Goal: Information Seeking & Learning: Get advice/opinions

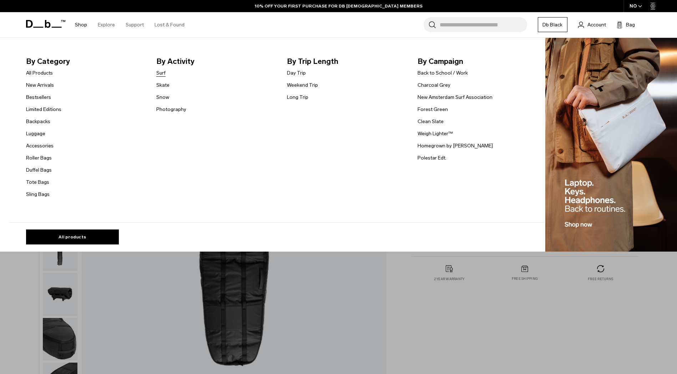
click at [165, 71] on link "Surf" at bounding box center [160, 72] width 9 height 7
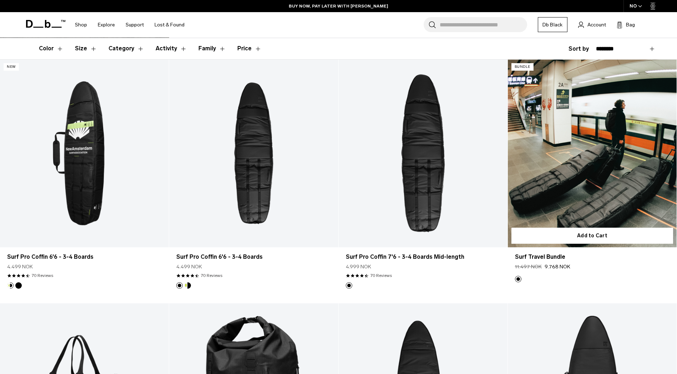
scroll to position [143, 0]
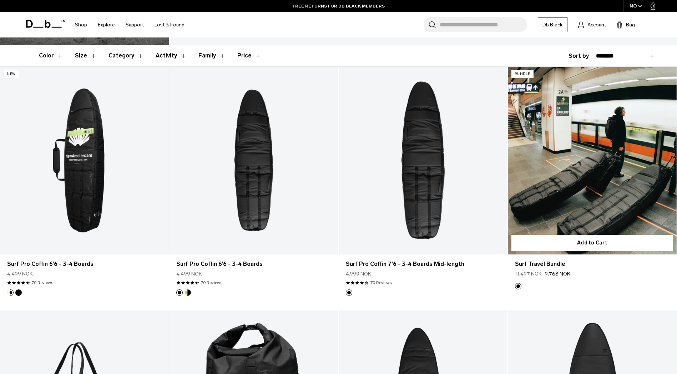
click at [613, 193] on link "Surf Travel Bundle" at bounding box center [592, 161] width 169 height 188
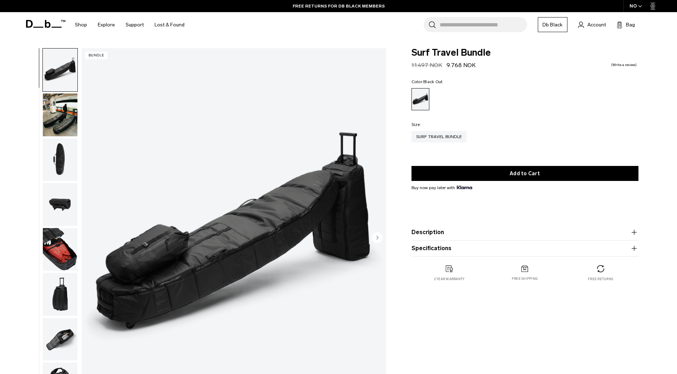
click at [63, 118] on img "button" at bounding box center [60, 115] width 35 height 43
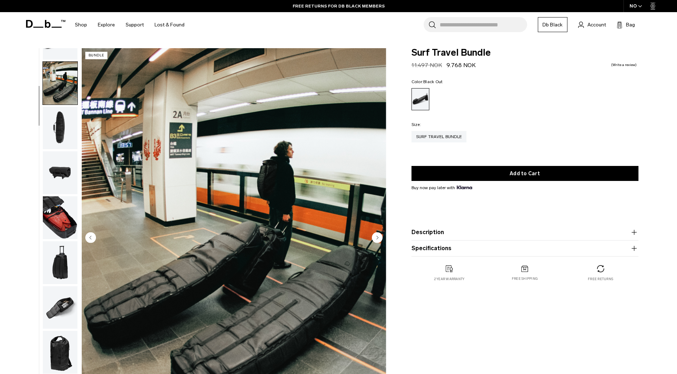
scroll to position [45, 0]
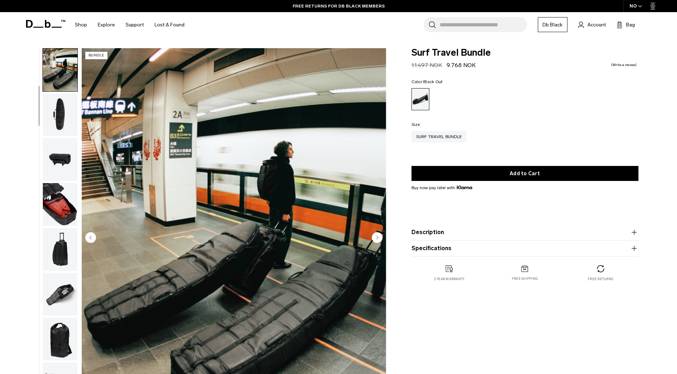
click at [62, 158] on img "button" at bounding box center [60, 159] width 35 height 43
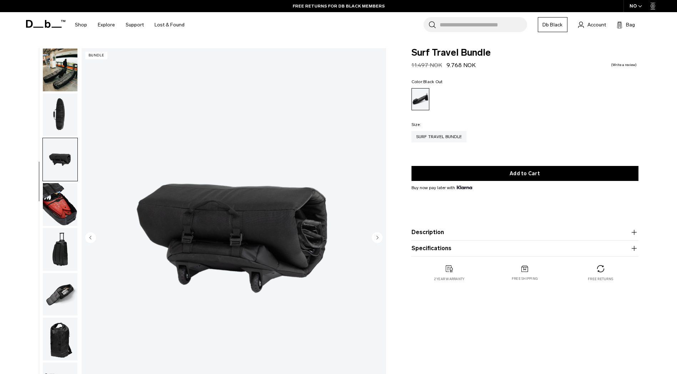
scroll to position [67, 0]
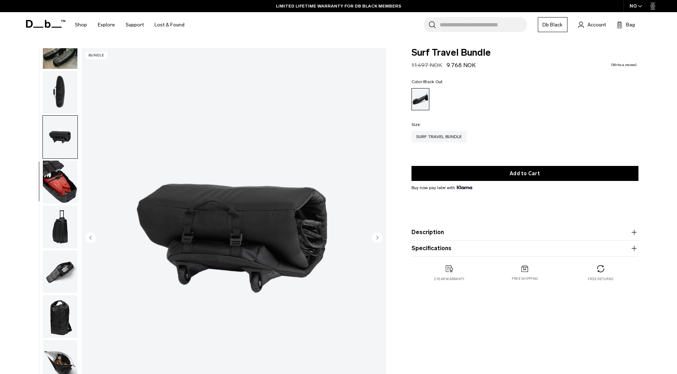
click at [62, 184] on img "button" at bounding box center [60, 182] width 35 height 43
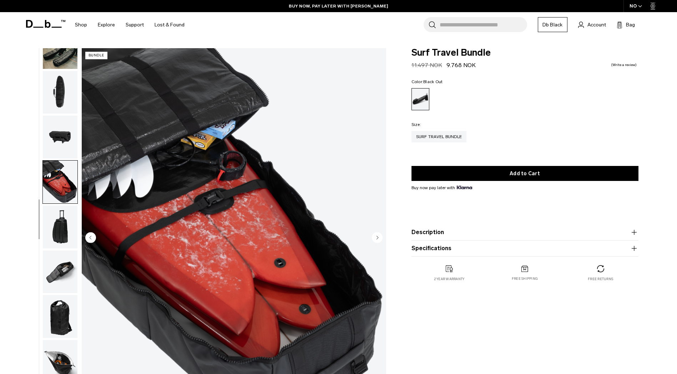
click at [62, 267] on img "button" at bounding box center [60, 272] width 35 height 43
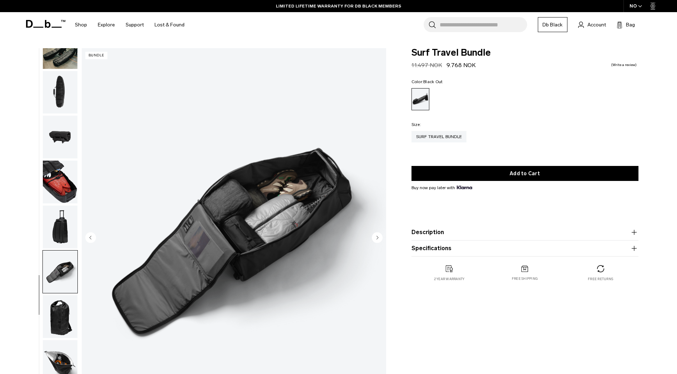
click at [70, 320] on img "button" at bounding box center [60, 316] width 35 height 43
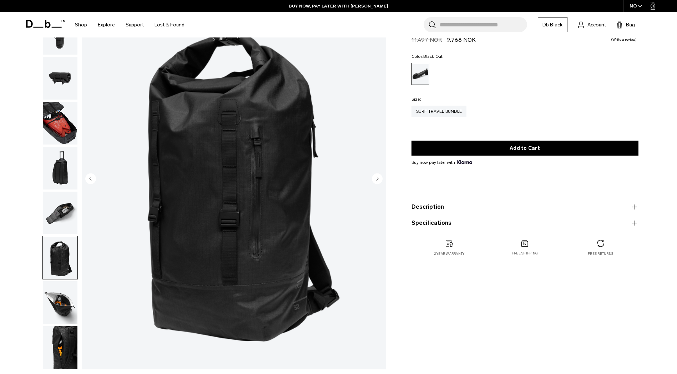
scroll to position [71, 0]
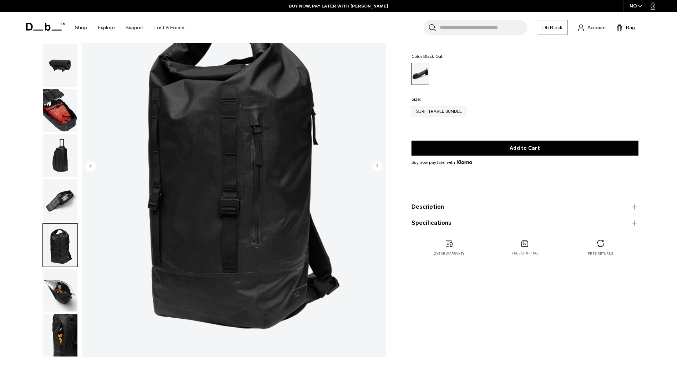
click at [53, 296] on img "button" at bounding box center [60, 290] width 35 height 43
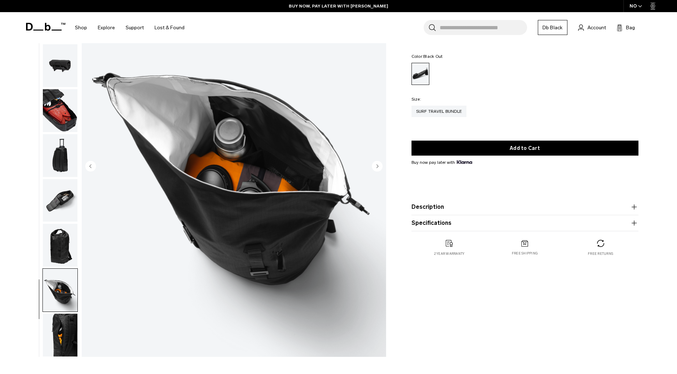
click at [66, 328] on img "button" at bounding box center [60, 335] width 35 height 43
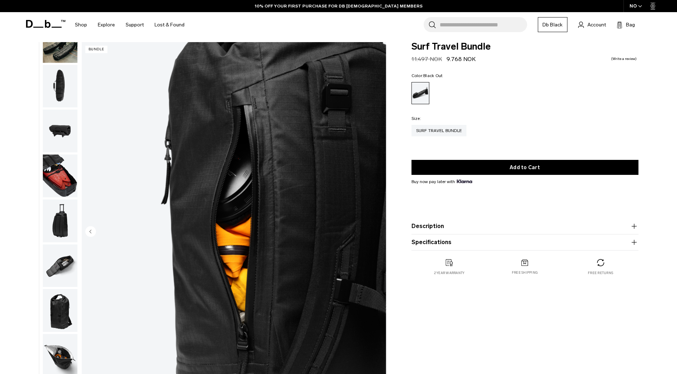
scroll to position [0, 0]
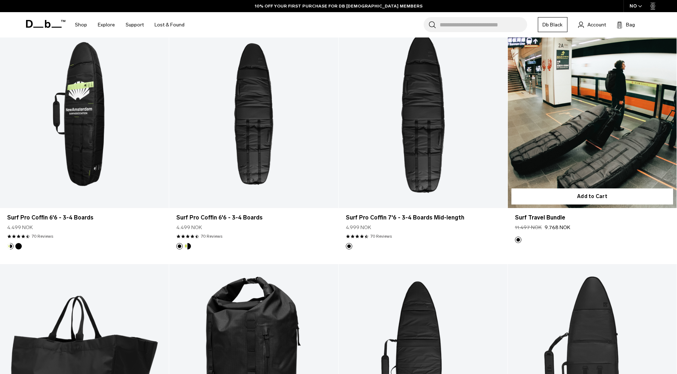
click at [629, 146] on link "Surf Travel Bundle" at bounding box center [592, 114] width 169 height 188
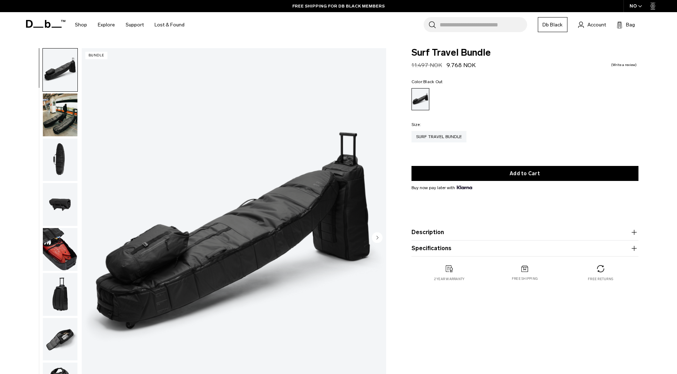
click at [475, 234] on button "Description" at bounding box center [525, 232] width 227 height 9
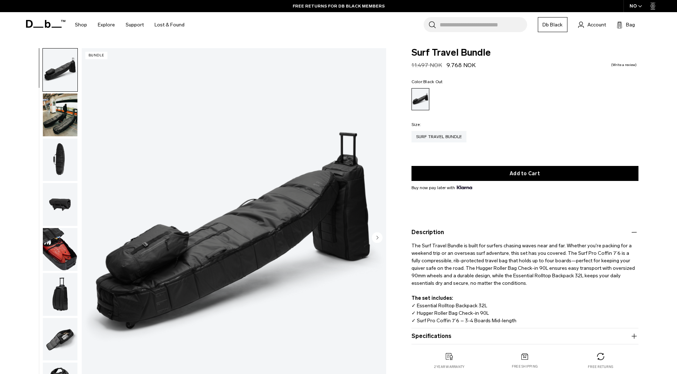
drag, startPoint x: 472, startPoint y: 66, endPoint x: 445, endPoint y: 65, distance: 26.5
click at [447, 65] on span "9.768 NOK" at bounding box center [461, 65] width 29 height 7
copy span "9.768 NOK"
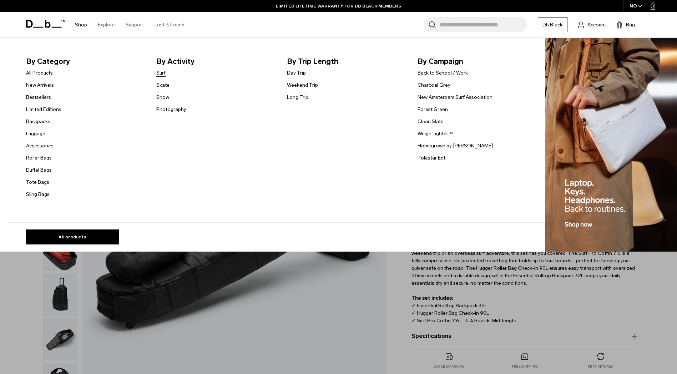
click at [163, 73] on link "Surf" at bounding box center [160, 72] width 9 height 7
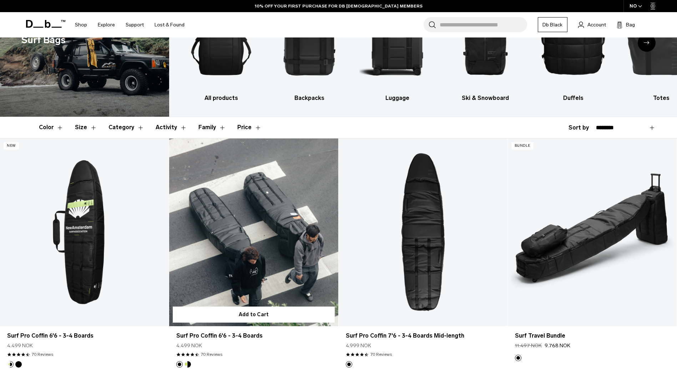
scroll to position [71, 0]
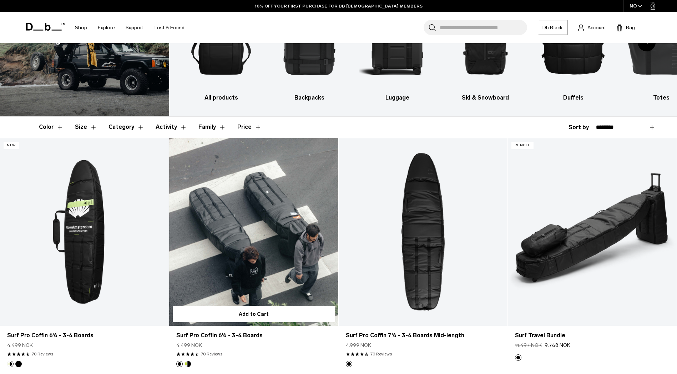
drag, startPoint x: 202, startPoint y: 345, endPoint x: 176, endPoint y: 345, distance: 26.1
click at [176, 345] on div "Surf Pro Coffin 6'6 - 3-4 Boards 4.499 NOK 4.6 star rating 70 Reviews" at bounding box center [253, 343] width 169 height 35
copy span "4.499 NOK"
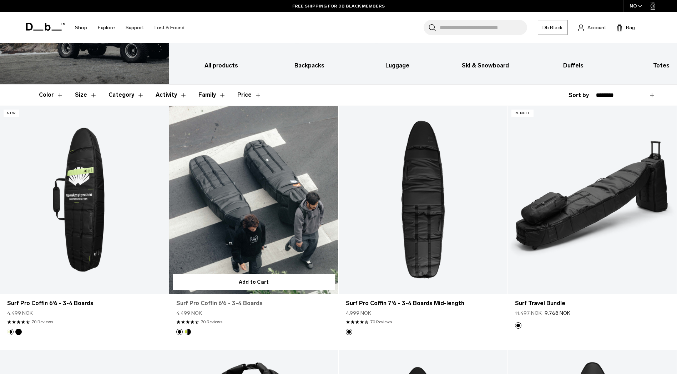
scroll to position [143, 0]
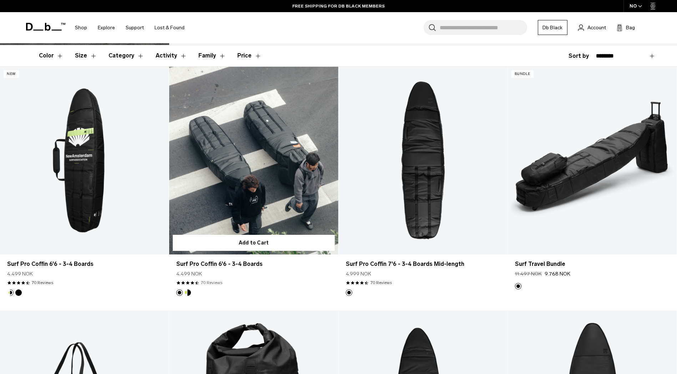
click at [212, 282] on link "70 Reviews" at bounding box center [211, 283] width 21 height 6
click at [190, 282] on span at bounding box center [192, 283] width 4 height 4
click at [230, 264] on link "Surf Pro Coffin 6'6 - 3-4 Boards" at bounding box center [253, 264] width 155 height 9
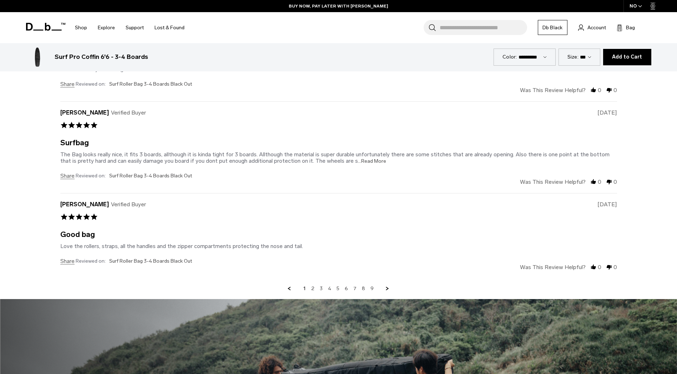
scroll to position [1578, 0]
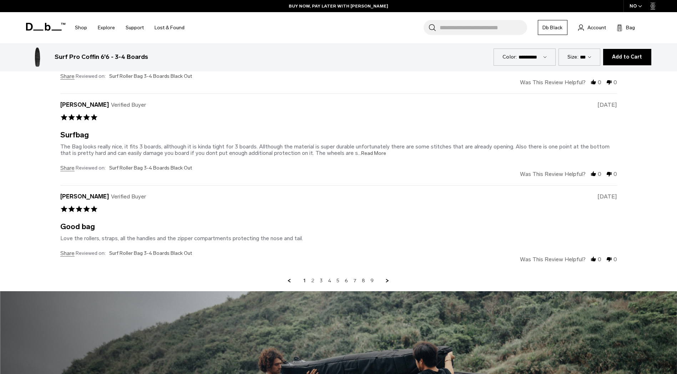
click at [314, 279] on link "2" at bounding box center [312, 281] width 3 height 6
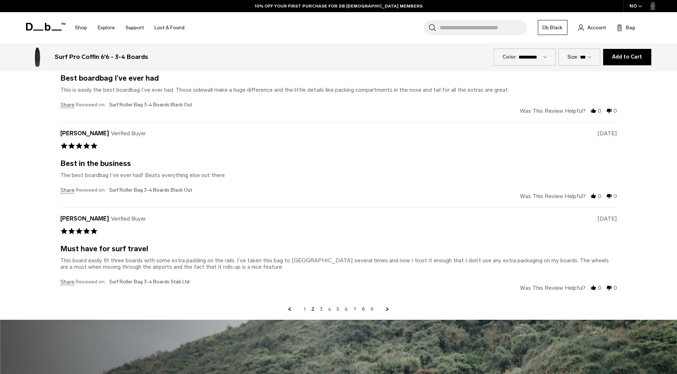
scroll to position [1567, 0]
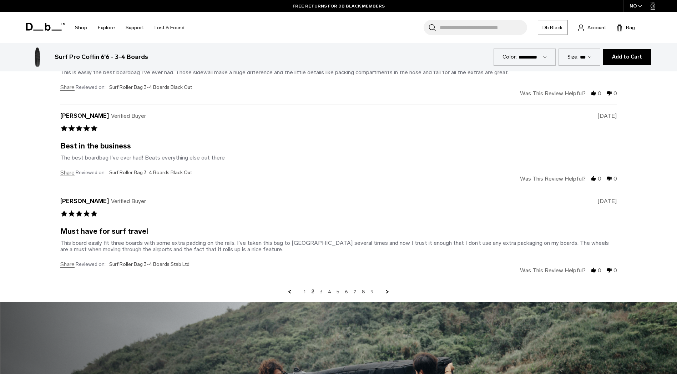
click at [322, 292] on link "3" at bounding box center [321, 292] width 3 height 6
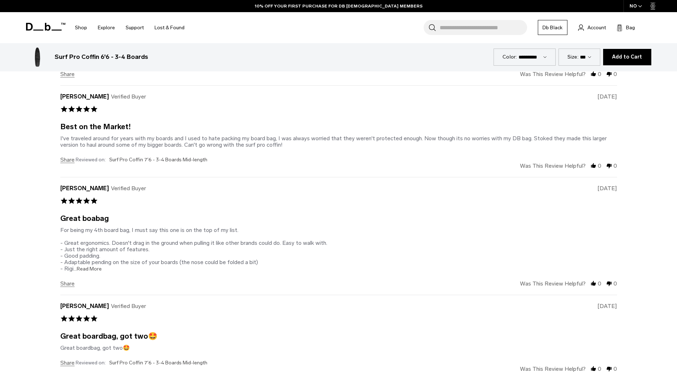
scroll to position [1496, 0]
click at [89, 268] on span "...Read More" at bounding box center [88, 269] width 28 height 6
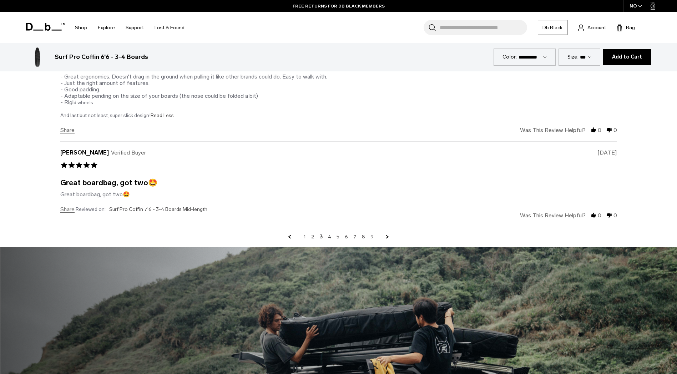
scroll to position [1674, 0]
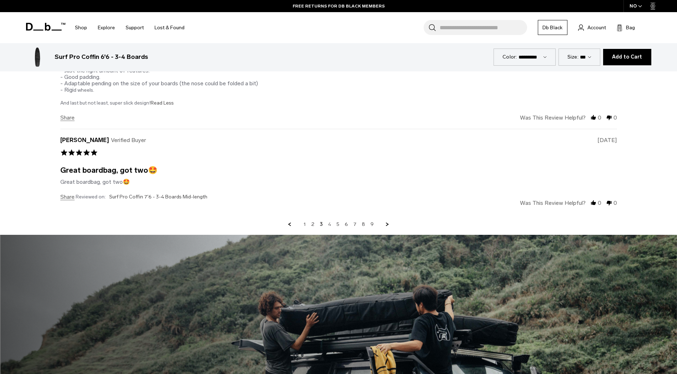
click at [329, 222] on link "4" at bounding box center [329, 224] width 3 height 6
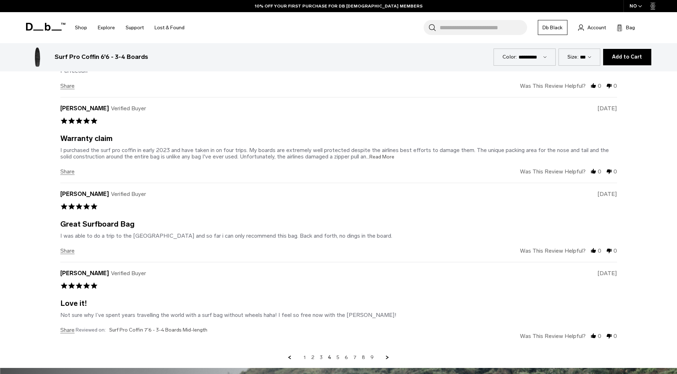
scroll to position [1496, 0]
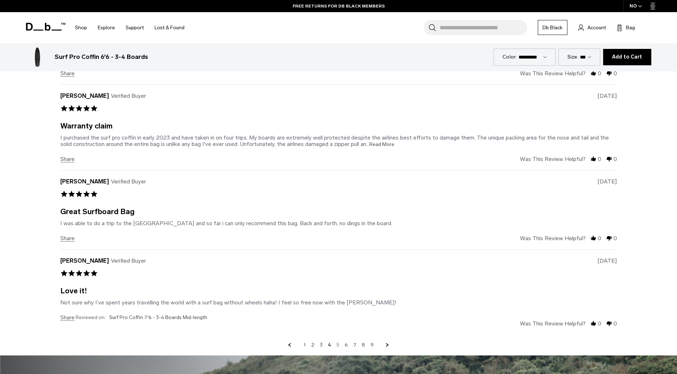
click at [338, 345] on link "5" at bounding box center [338, 345] width 3 height 6
